Goal: Check status: Check status

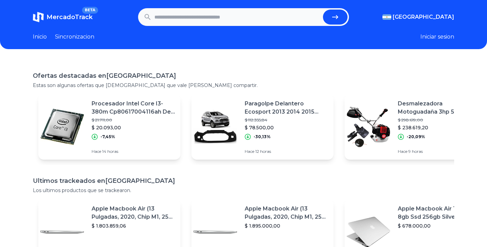
click at [201, 20] on input "text" at bounding box center [237, 17] width 166 height 15
type input "*"
type input "**********"
click at [323, 10] on button "submit" at bounding box center [335, 17] width 25 height 15
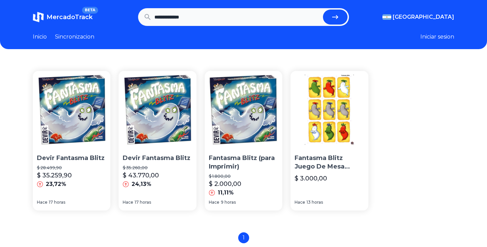
click at [52, 157] on p "Devir Fantasma Blitz" at bounding box center [71, 158] width 69 height 9
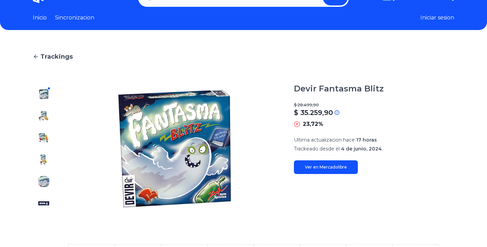
scroll to position [16, 0]
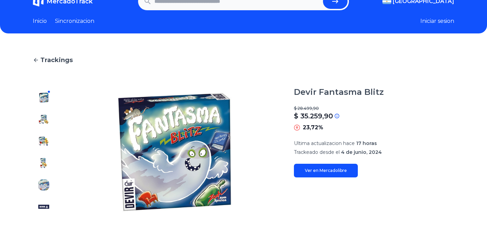
click at [331, 170] on link "Ver en Mercadolibre" at bounding box center [326, 171] width 64 height 14
click at [46, 61] on span "Trackings" at bounding box center [56, 60] width 32 height 10
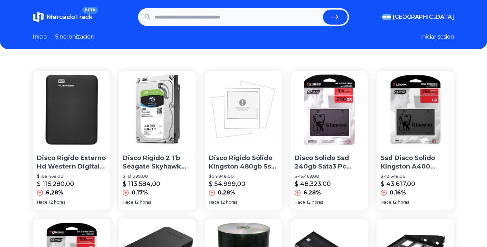
click at [172, 15] on input "text" at bounding box center [237, 17] width 166 height 15
type input "**********"
click at [323, 10] on button "submit" at bounding box center [335, 17] width 25 height 15
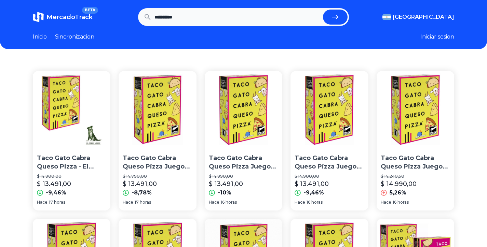
click at [63, 163] on p "Taco Gato Cabra Queso Pizza - El Perro Verde Juegos De Mesa" at bounding box center [71, 162] width 69 height 17
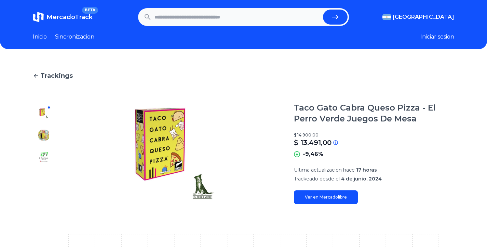
click at [328, 195] on link "Ver en Mercadolibre" at bounding box center [326, 198] width 64 height 14
click at [73, 36] on link "Sincronizacion" at bounding box center [74, 37] width 39 height 8
